Goal: Navigation & Orientation: Find specific page/section

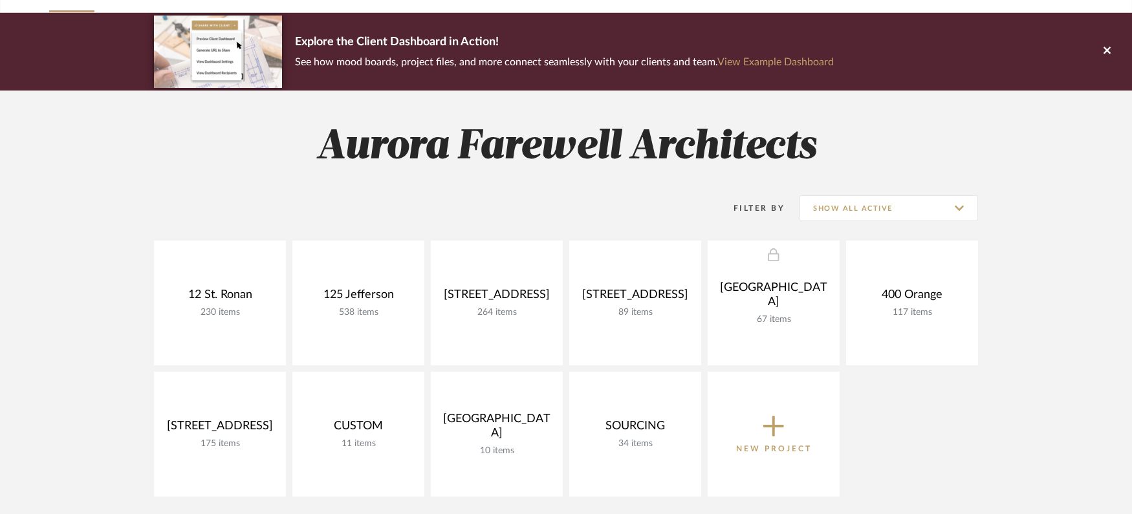
scroll to position [194, 0]
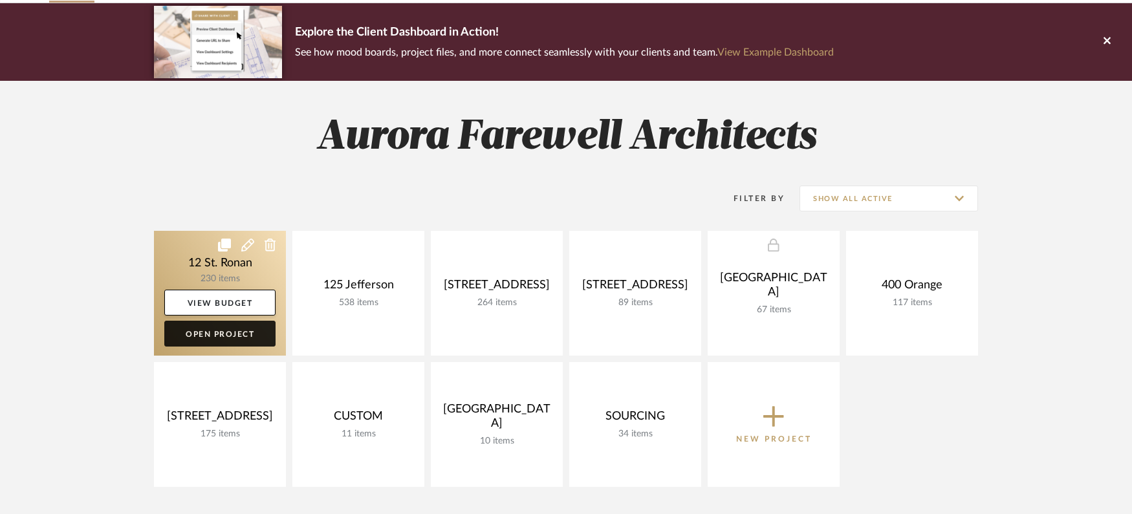
click at [234, 321] on link "Open Project" at bounding box center [219, 334] width 111 height 26
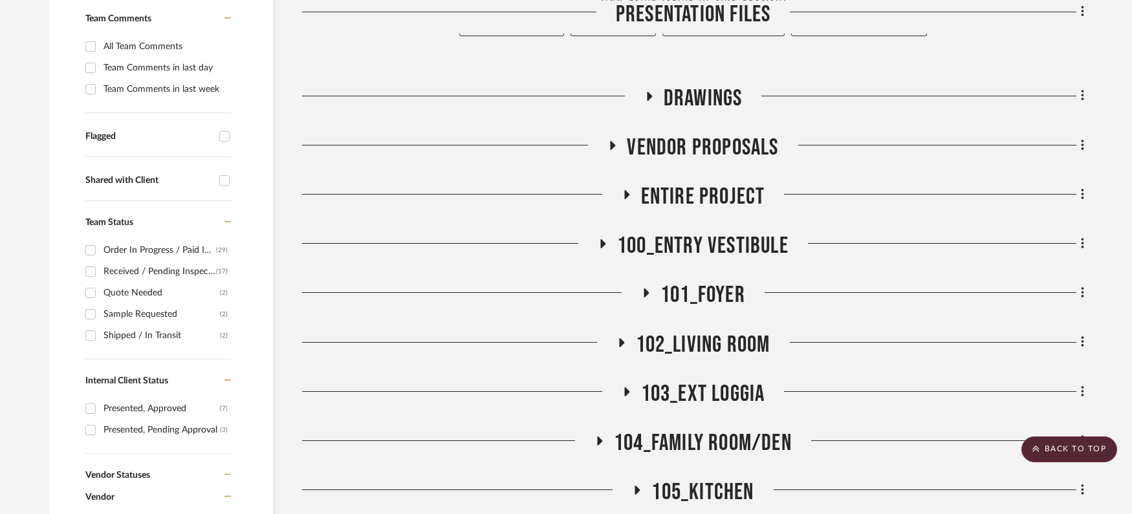
scroll to position [323, 0]
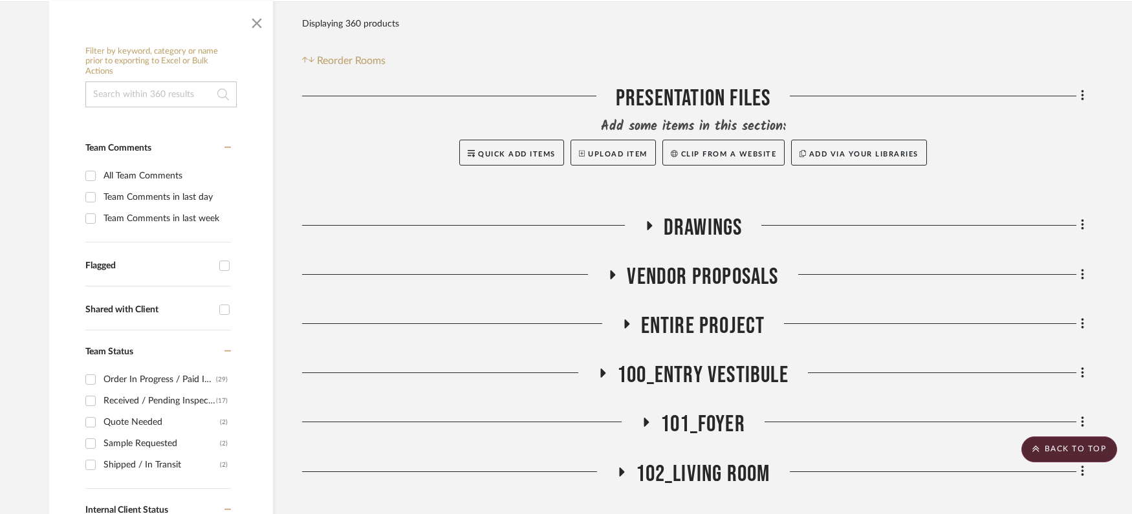
click at [627, 319] on icon at bounding box center [626, 323] width 5 height 9
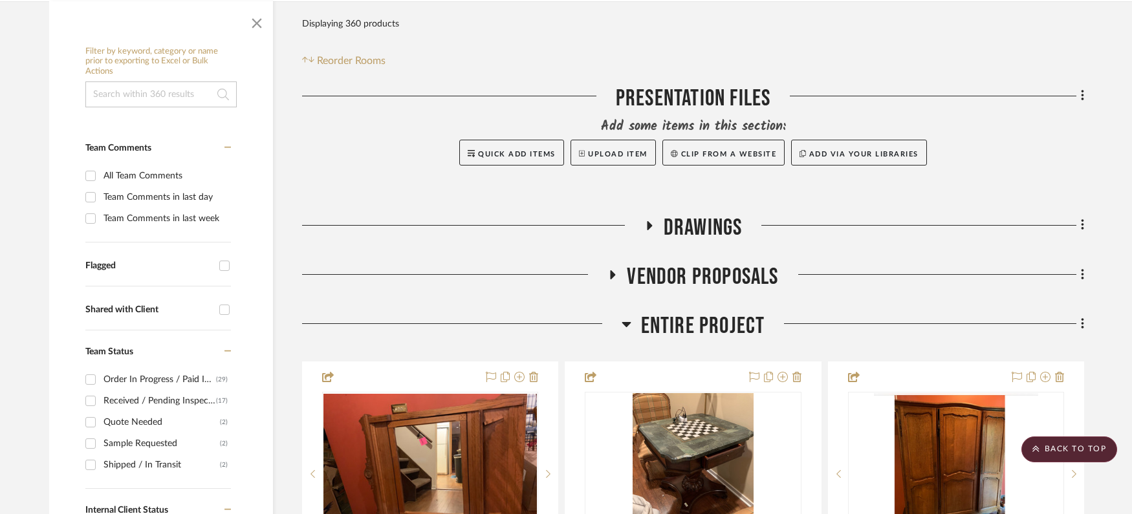
click at [627, 322] on icon at bounding box center [625, 324] width 9 height 5
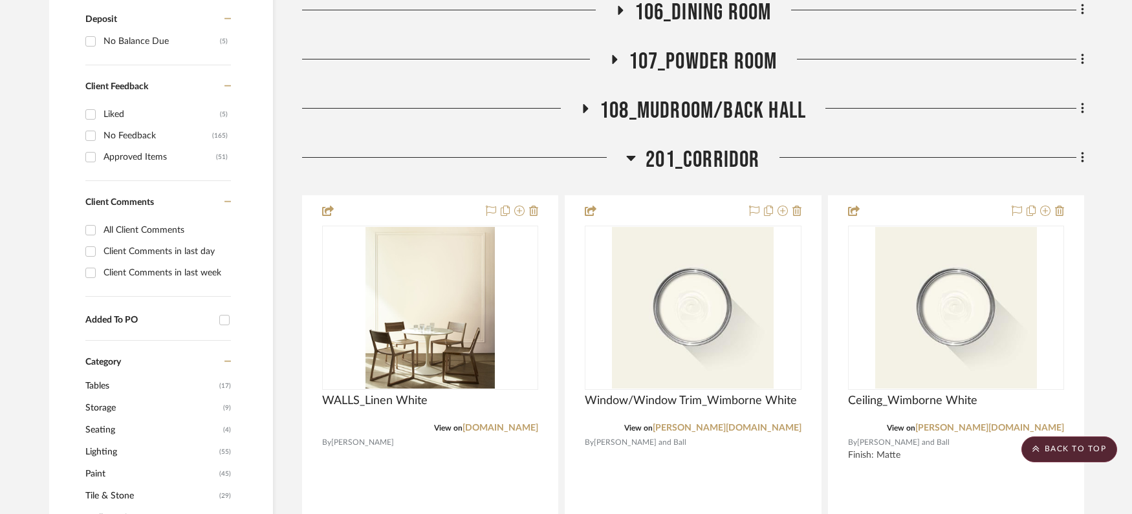
scroll to position [1035, 0]
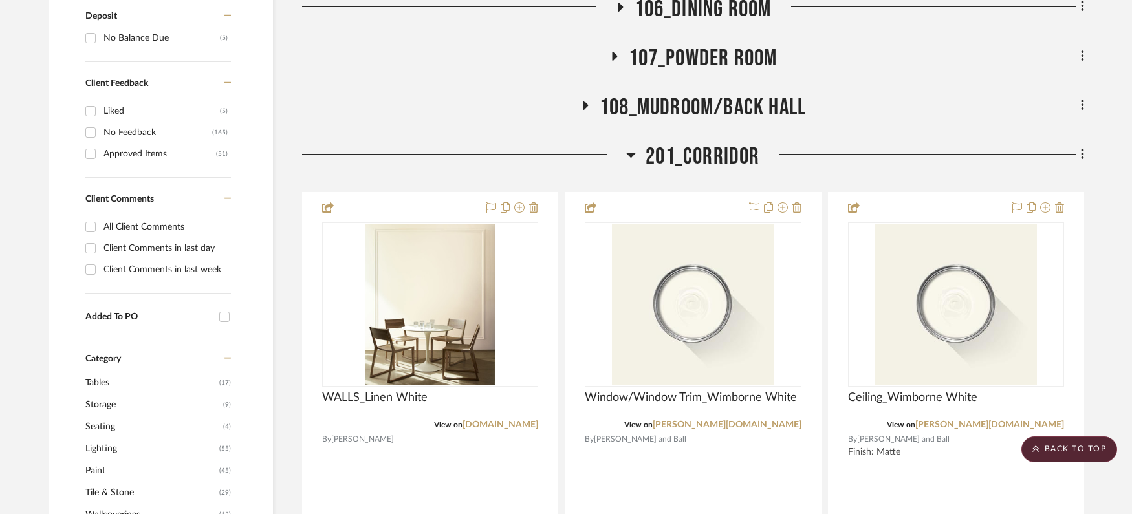
click at [630, 147] on icon at bounding box center [631, 155] width 10 height 16
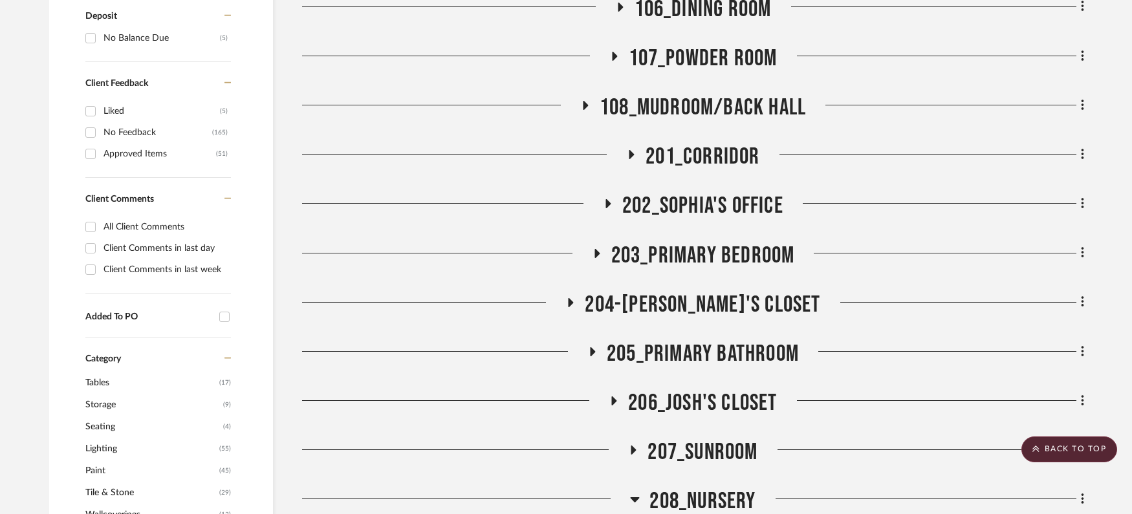
click at [633, 497] on icon at bounding box center [634, 499] width 9 height 5
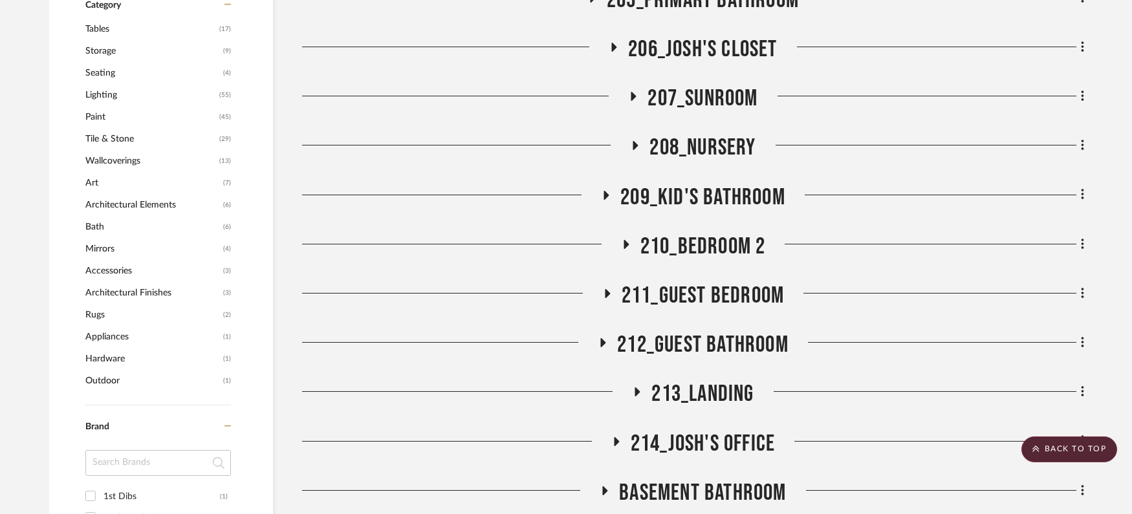
scroll to position [1552, 0]
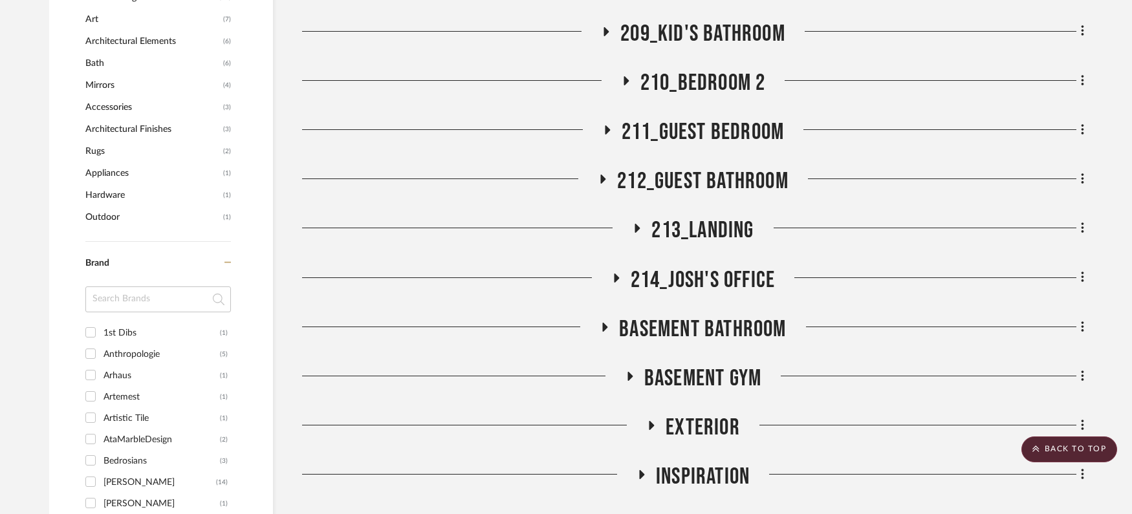
click at [649, 421] on icon at bounding box center [651, 426] width 16 height 10
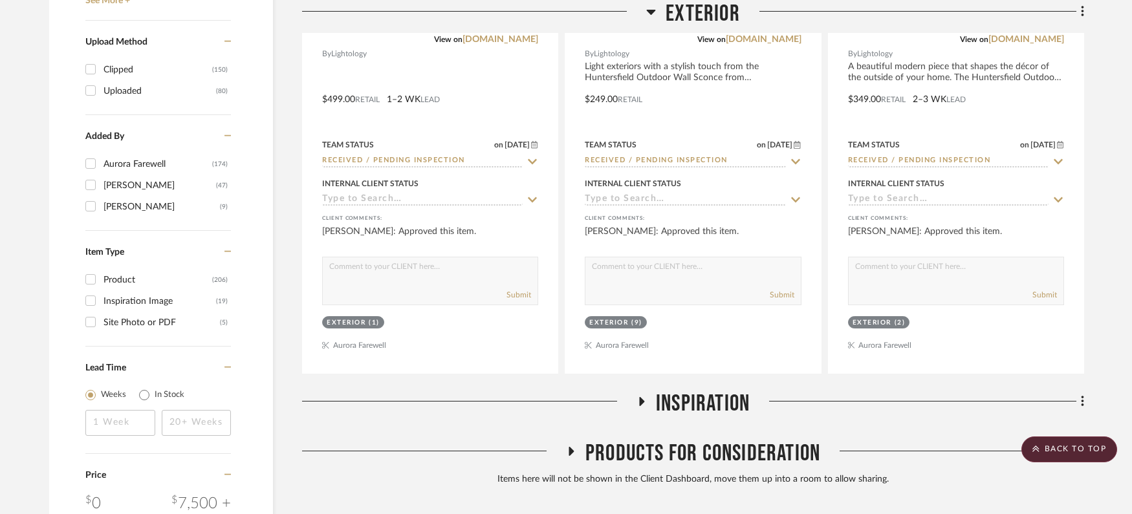
scroll to position [2209, 0]
click at [640, 396] on icon at bounding box center [641, 400] width 5 height 9
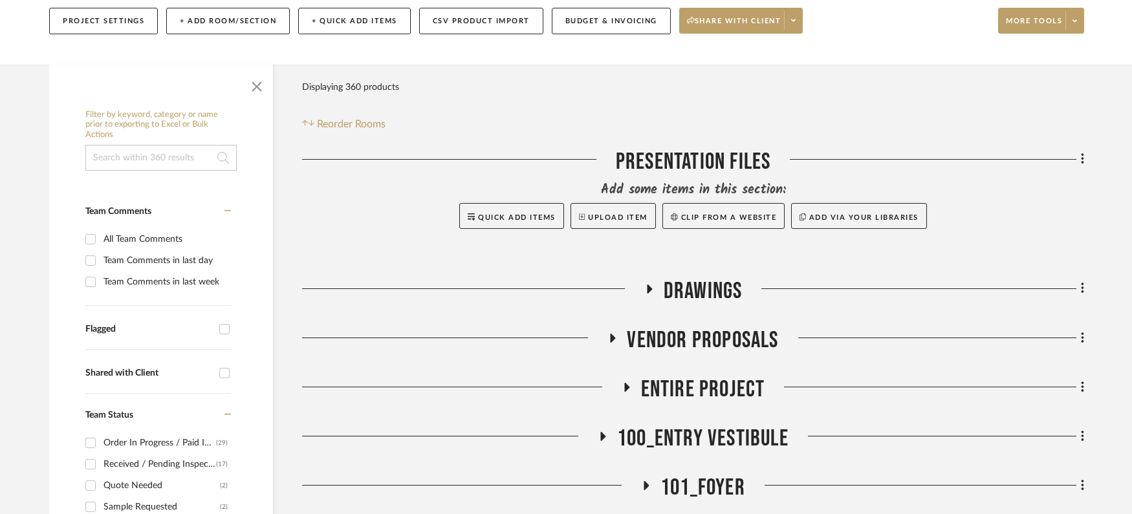
scroll to position [323, 0]
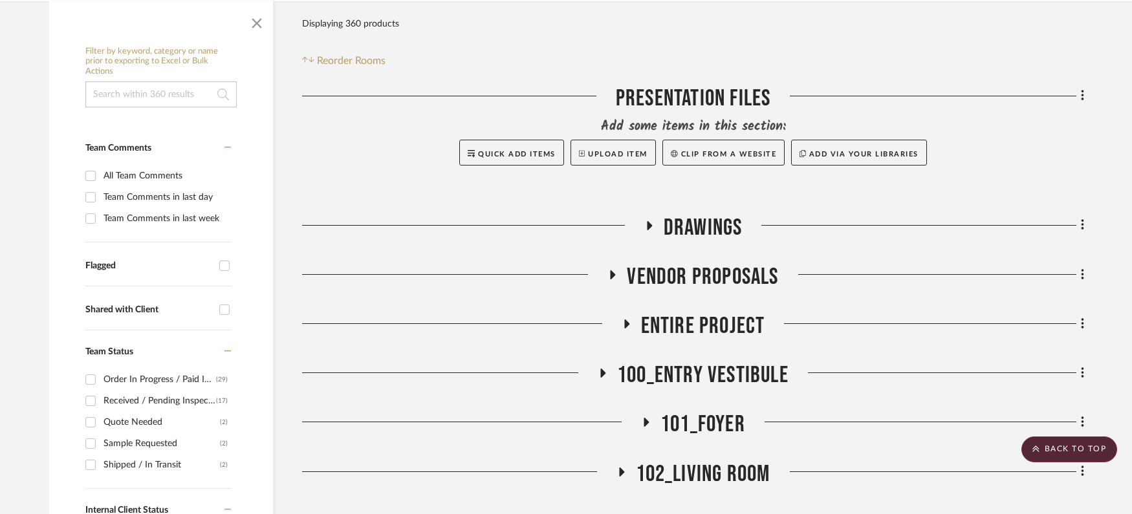
click at [622, 319] on icon at bounding box center [626, 324] width 16 height 10
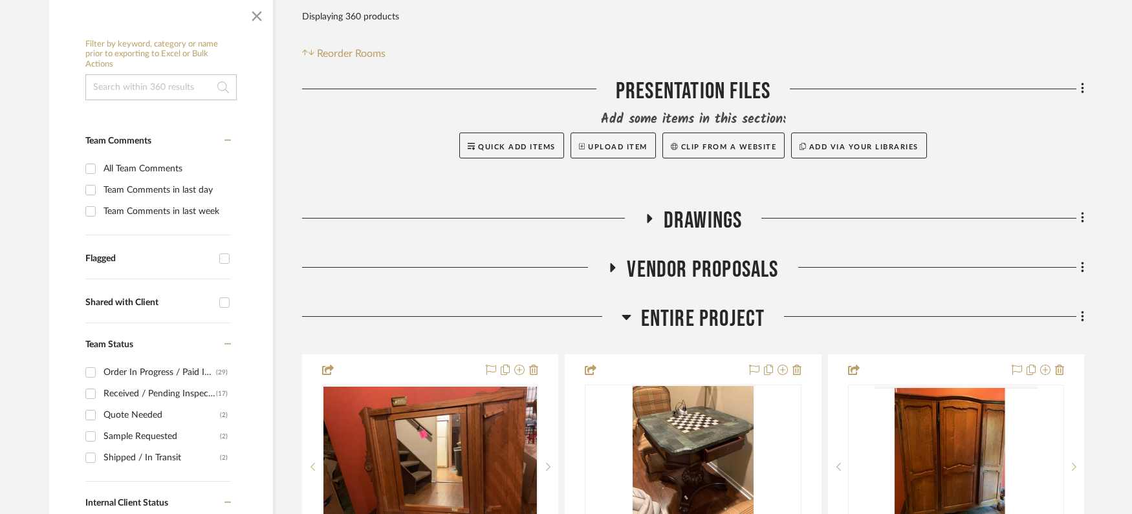
scroll to position [388, 0]
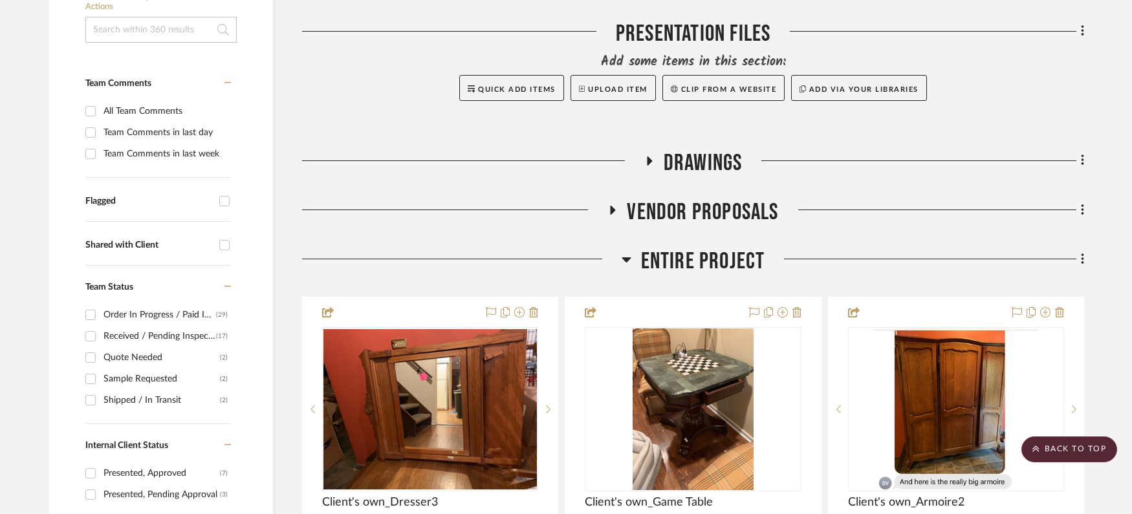
click at [625, 257] on icon at bounding box center [625, 259] width 9 height 5
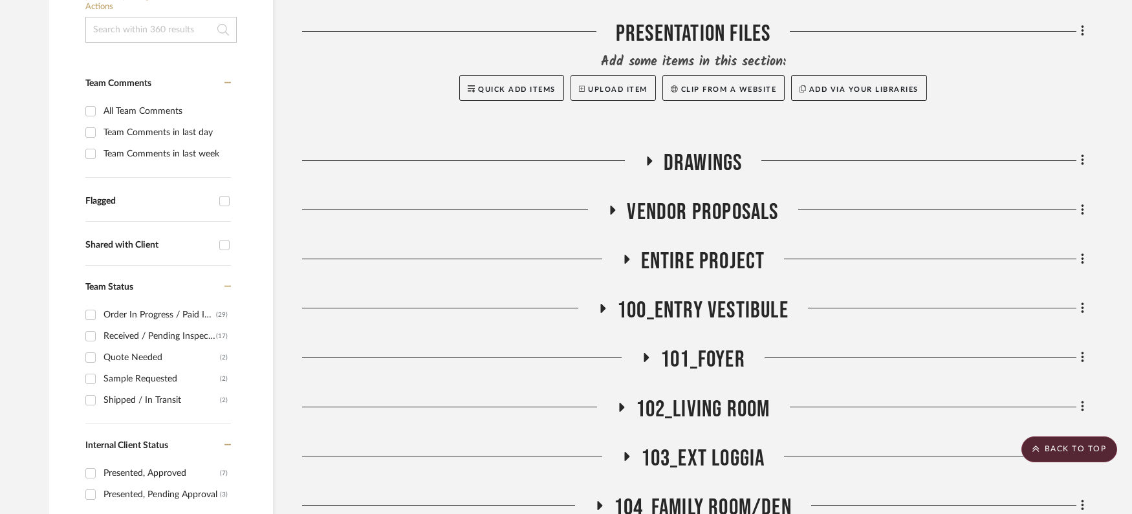
click at [625, 452] on icon at bounding box center [626, 456] width 5 height 9
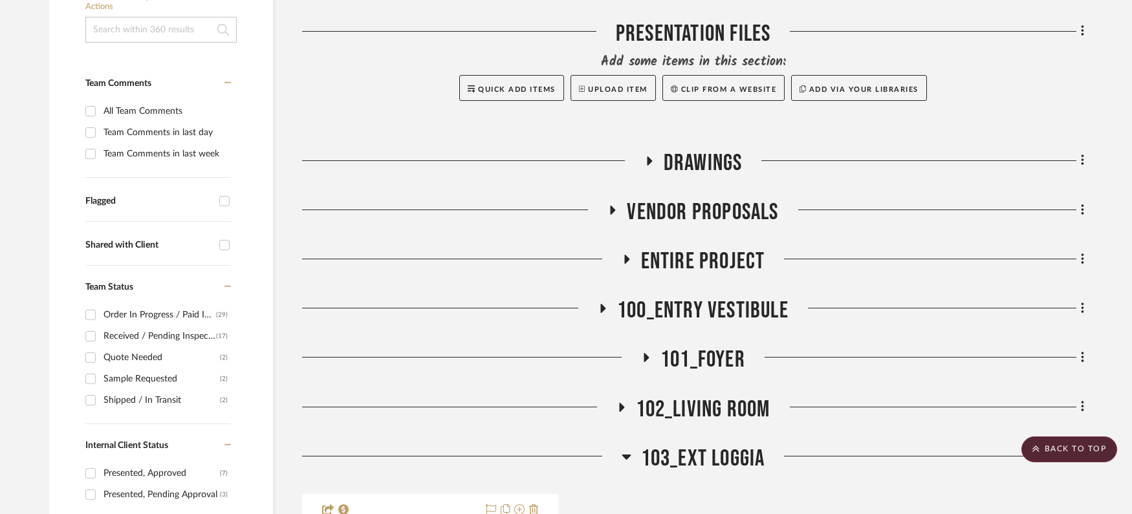
click at [625, 455] on icon at bounding box center [625, 457] width 9 height 5
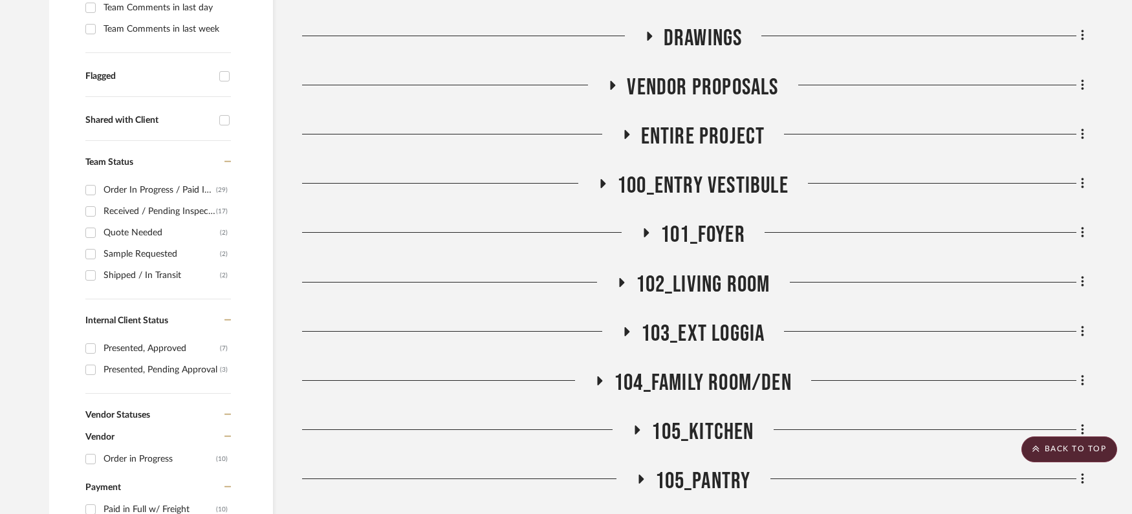
scroll to position [517, 0]
